Goal: Find contact information: Find contact information

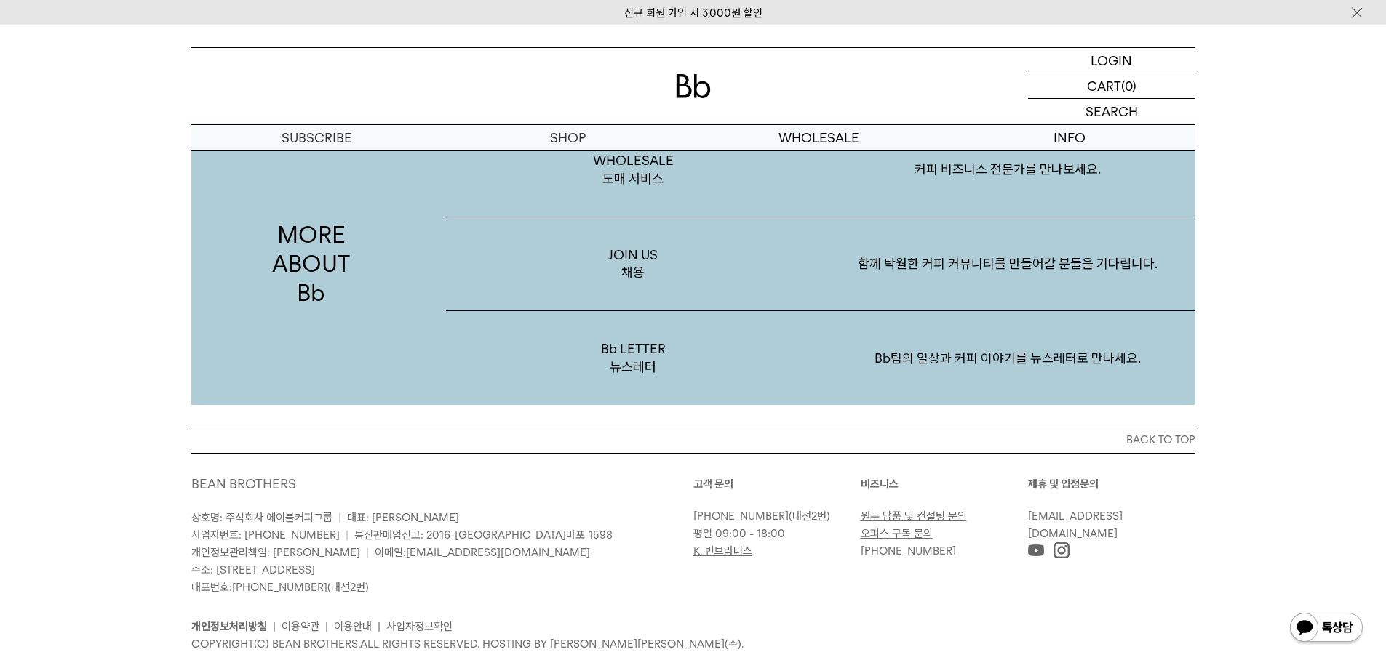
scroll to position [2836, 0]
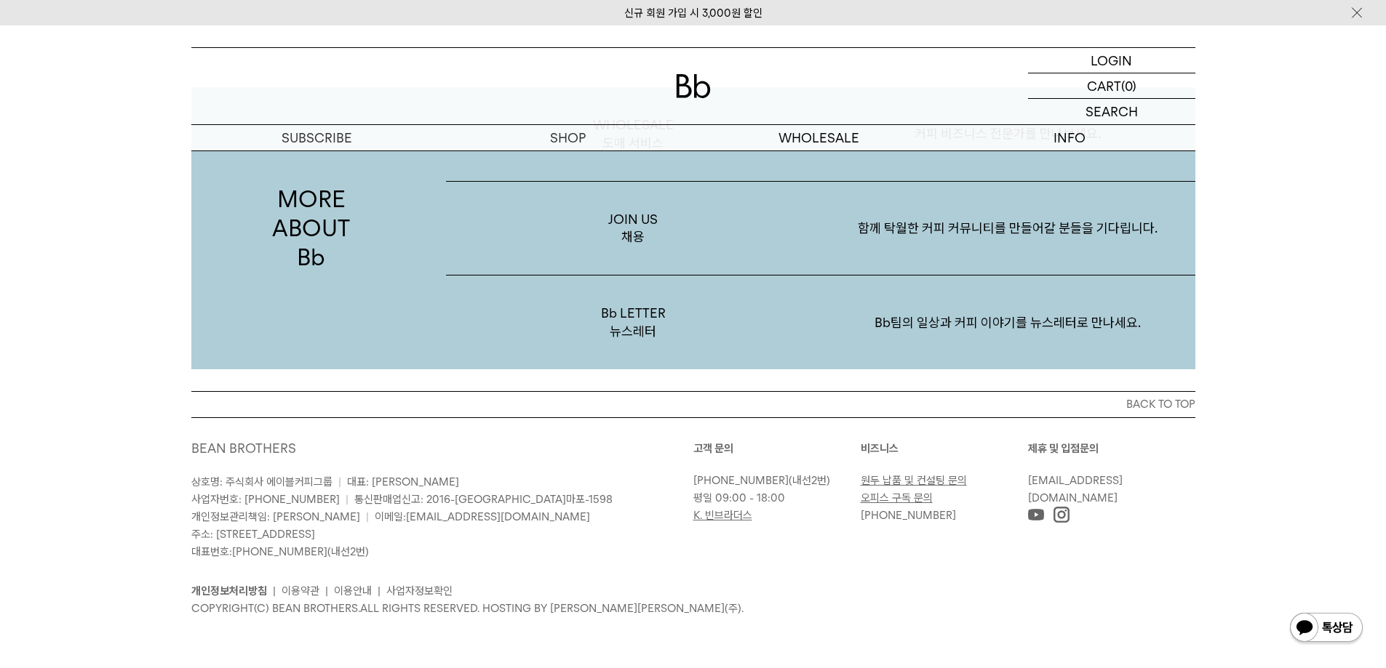
drag, startPoint x: 220, startPoint y: 533, endPoint x: 417, endPoint y: 534, distance: 197.1
click at [417, 534] on p "상호명: 주식회사 에이블커피그룹 | 대표: [PERSON_NAME] 사업자번호: [PHONE_NUMBER] | 통신판매업신고: 2016-[GE…" at bounding box center [442, 517] width 502 height 87
copy span "[STREET_ADDRESS]"
drag, startPoint x: 974, startPoint y: 556, endPoint x: 1023, endPoint y: 525, distance: 58.5
click at [975, 556] on div "고객 문의 [PHONE_NUMBER] (내선2번) 평일 09:00 - 18:00 K. 빈브라더스 [GEOGRAPHIC_DATA] 원두 납품 및…" at bounding box center [944, 500] width 502 height 121
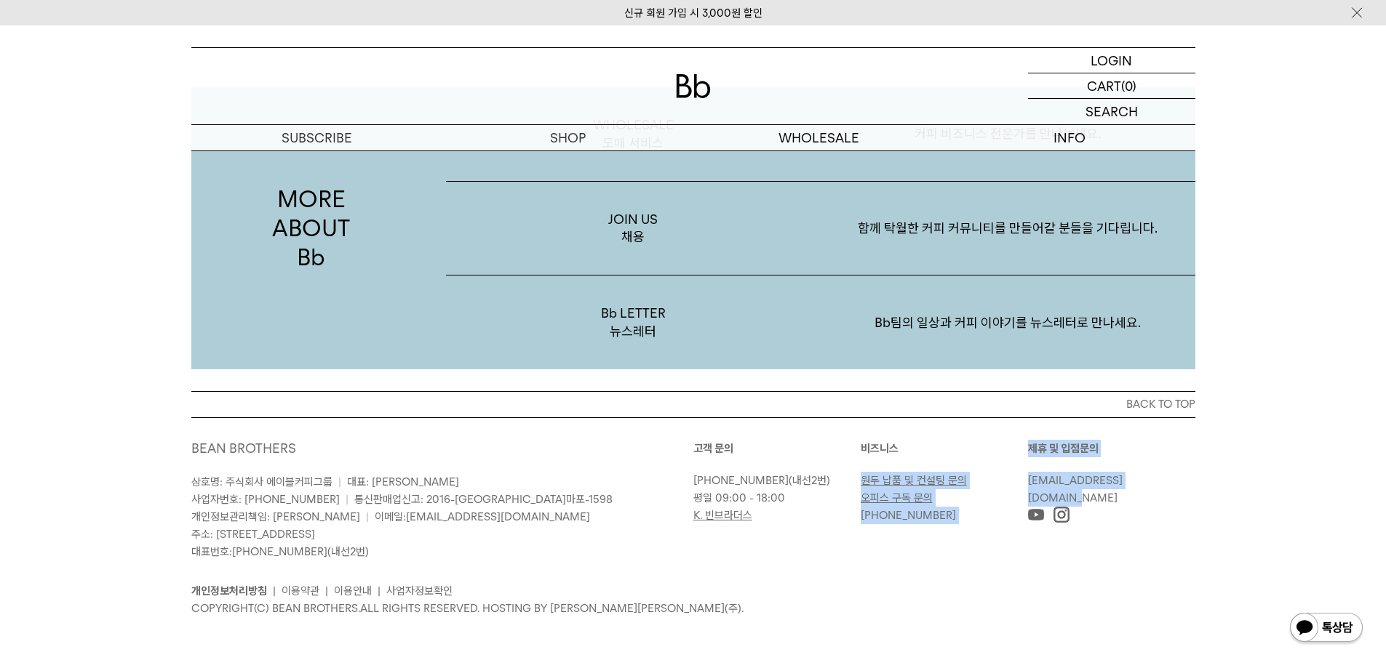
drag, startPoint x: 1015, startPoint y: 480, endPoint x: 1183, endPoint y: 479, distance: 168.0
click at [1183, 479] on div "고객 문의 [PHONE_NUMBER] (내선2번) 평일 09:00 - 18:00 K. 빈브라더스 [GEOGRAPHIC_DATA] 원두 납품 및…" at bounding box center [944, 482] width 502 height 84
drag, startPoint x: 1183, startPoint y: 479, endPoint x: 1193, endPoint y: 492, distance: 16.2
click at [1185, 480] on p "[EMAIL_ADDRESS][DOMAIN_NAME]" at bounding box center [1108, 489] width 160 height 35
click at [1194, 489] on div "제휴 및 입점문의 [EMAIL_ADDRESS][DOMAIN_NAME]" at bounding box center [1111, 482] width 167 height 84
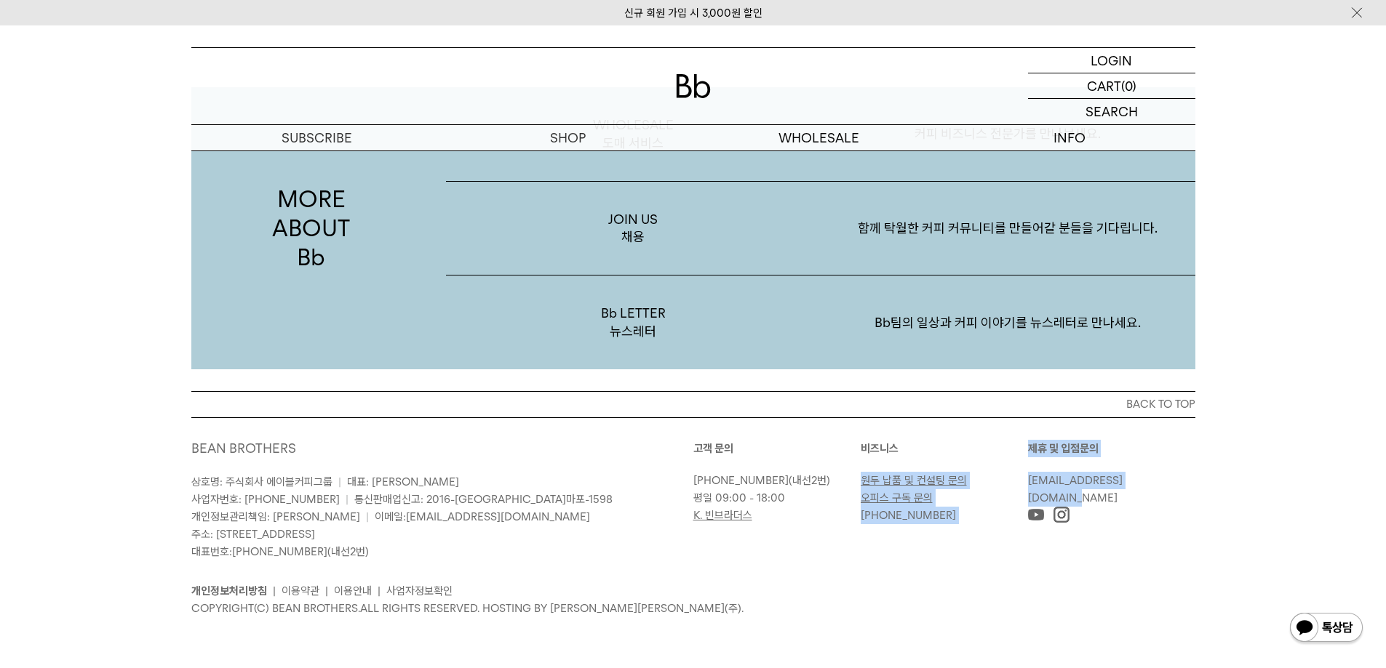
click at [1263, 487] on div "BACK TO TOP BEAN BROTHERS 상호명: 주식회사 에이블커피그룹 | 대표: [PERSON_NAME] 사업자번호: [PHONE_N…" at bounding box center [693, 529] width 1386 height 277
drag, startPoint x: 1245, startPoint y: 485, endPoint x: 1027, endPoint y: 483, distance: 218.2
click at [1027, 483] on div "BACK TO TOP BEAN BROTHERS 상호명: 주식회사 에이블커피그룹 | 대표: [PERSON_NAME] 사업자번호: [PHONE_N…" at bounding box center [693, 529] width 1386 height 277
copy link "[EMAIL_ADDRESS][DOMAIN_NAME]"
drag, startPoint x: 374, startPoint y: 549, endPoint x: 233, endPoint y: 553, distance: 140.4
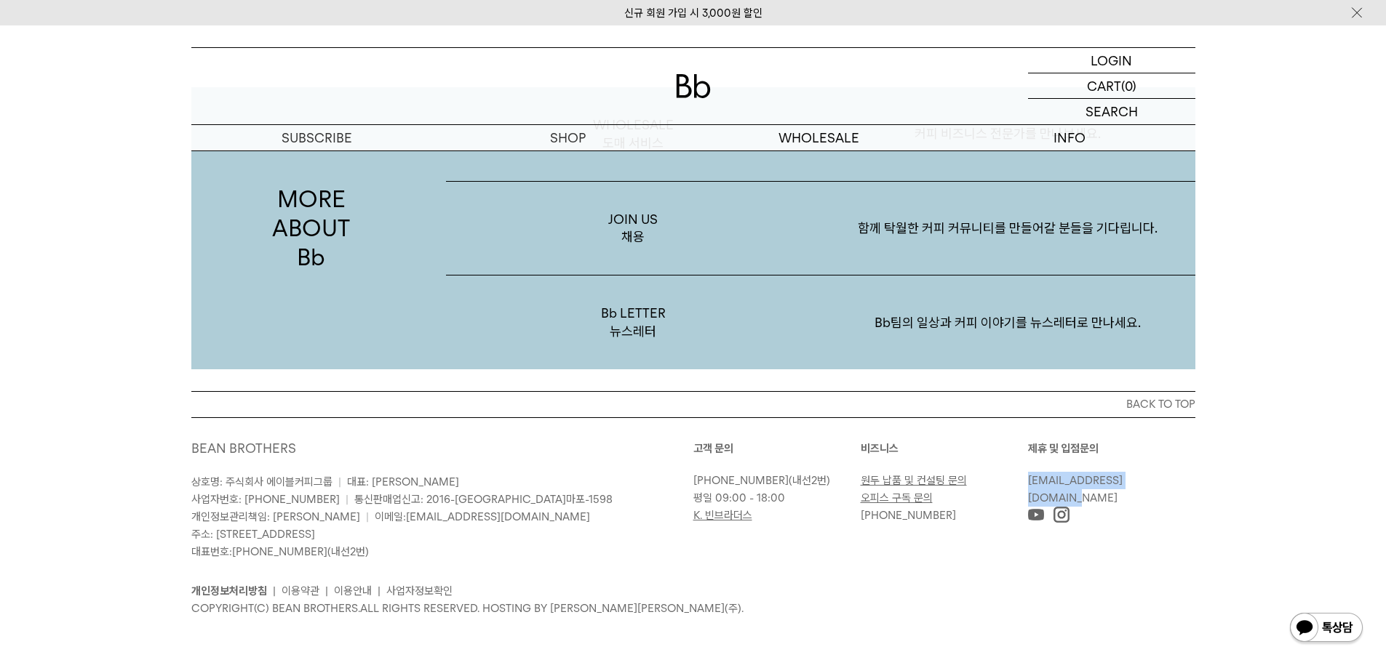
click at [233, 553] on p "상호명: 주식회사 에이블커피그룹 | 대표: [PERSON_NAME] 사업자번호: [PHONE_NUMBER] | 통신판매업신고: 2016-[GE…" at bounding box center [442, 517] width 502 height 87
copy span "[PHONE_NUMBER] (내선2번)"
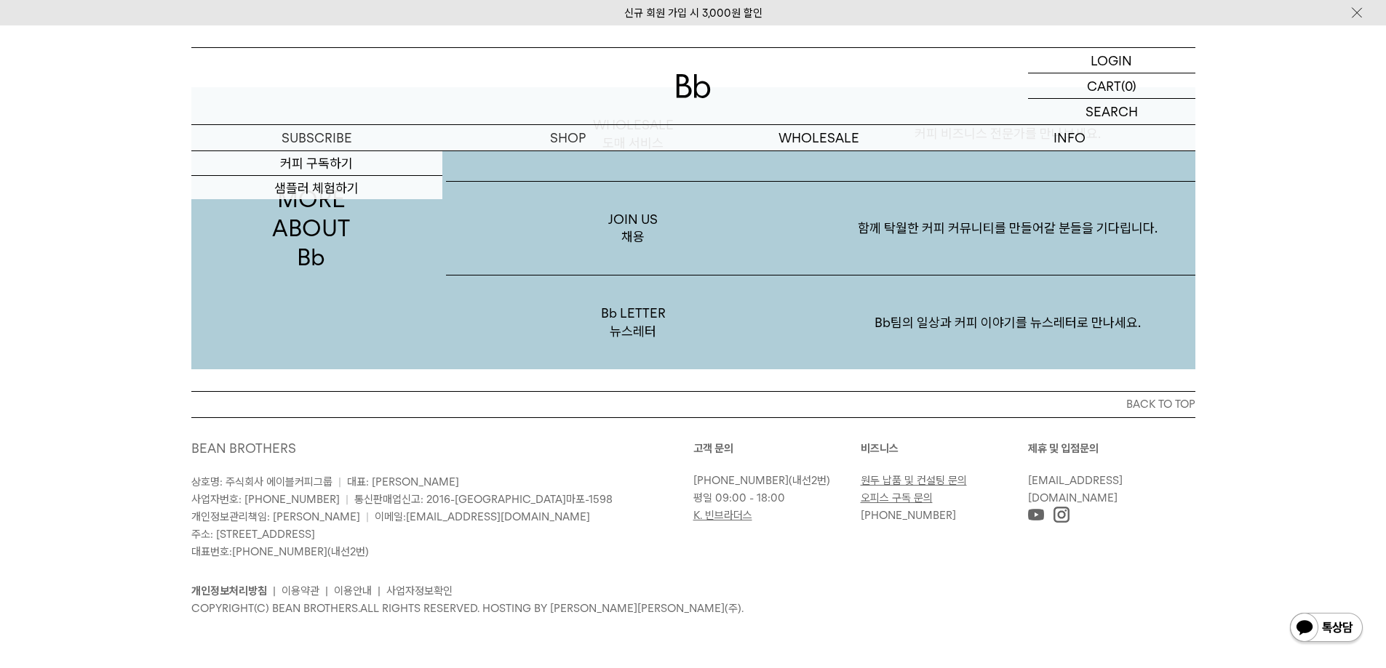
click at [125, 240] on div "MORE ABOUT Bb WHOLESALE 도매 서비스 커피 비즈니스 전문가를 만나보세요. JOIN US 채용 함께 탁월한 커피 커뮤니티를 만…" at bounding box center [693, 184] width 1386 height 413
